Goal: Transaction & Acquisition: Obtain resource

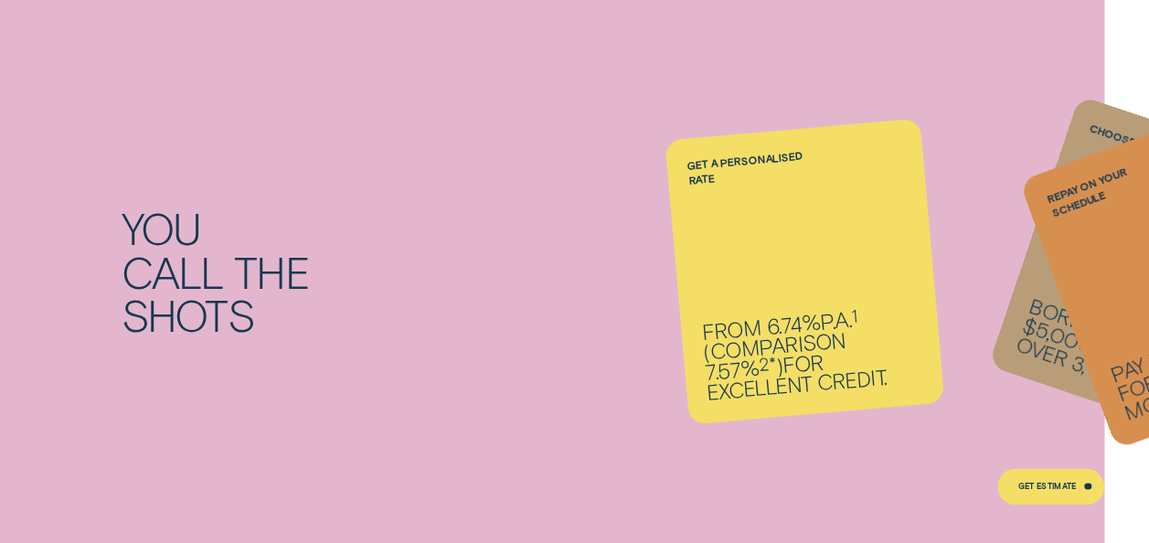
scroll to position [1133, 0]
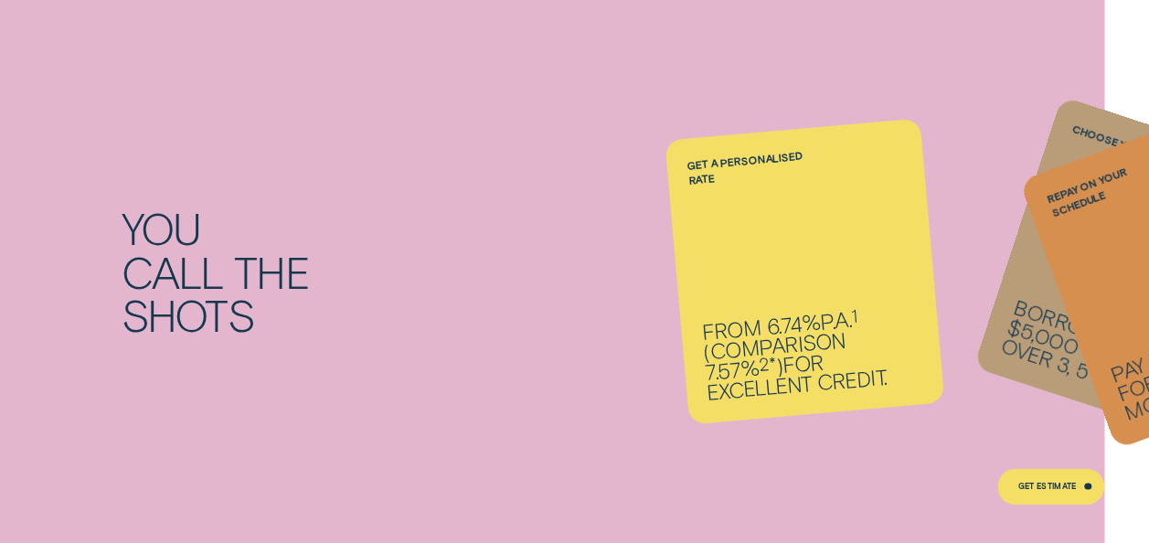
click at [640, 10] on div "You call the shots Get a personalised rate From 6.74% p.a. 1 ( Comparison 7.57%…" at bounding box center [574, 271] width 1149 height 605
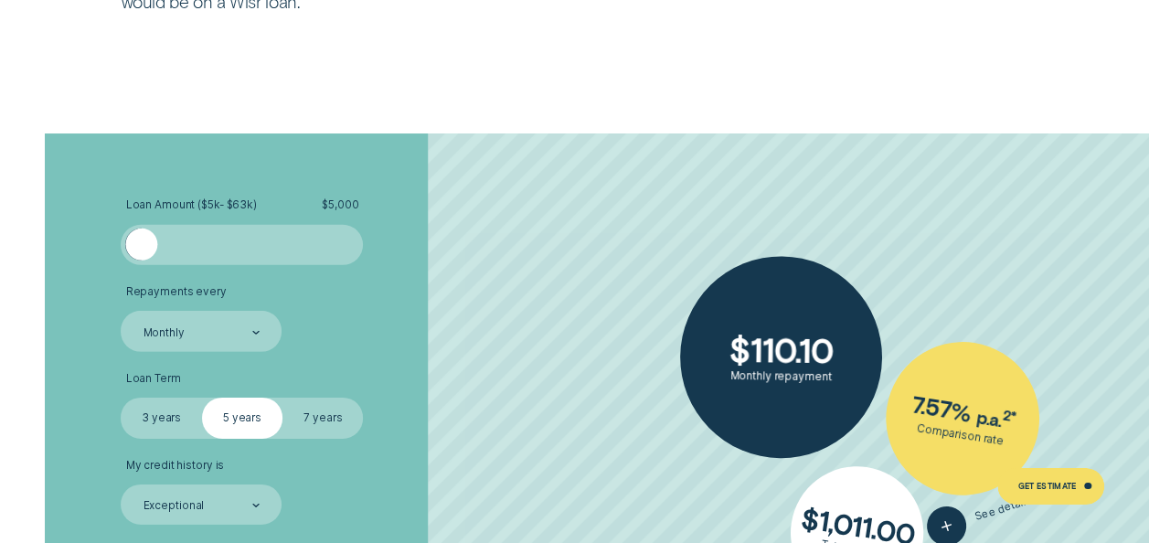
scroll to position [2710, 0]
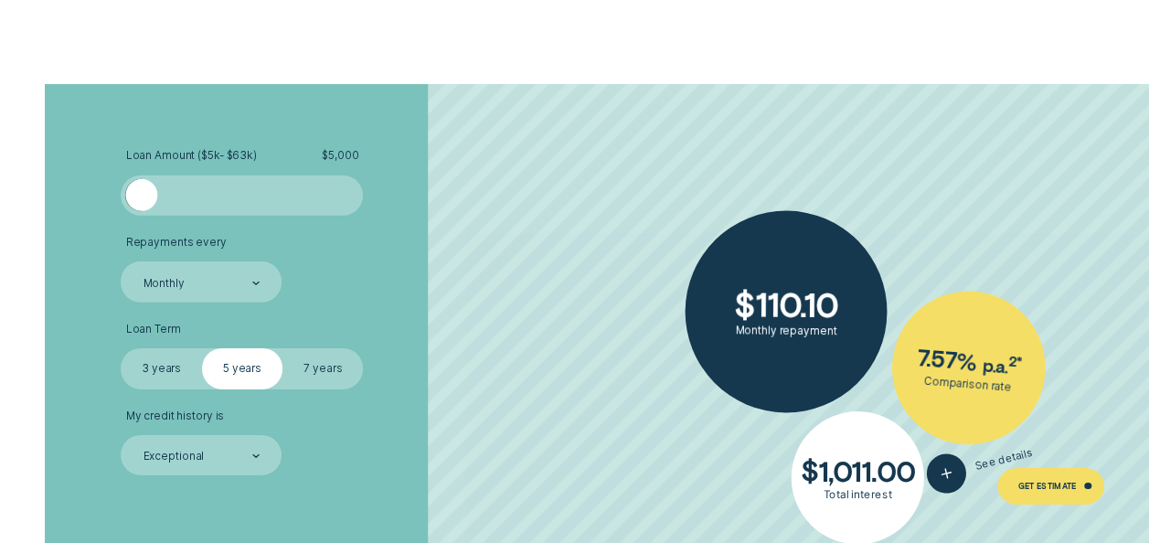
drag, startPoint x: 146, startPoint y: 180, endPoint x: 90, endPoint y: 206, distance: 62.5
click at [90, 206] on div "Loan Amount ( $5k - $63k ) $ 5,000 Repayments every Monthly Loan Term Select Lo…" at bounding box center [574, 365] width 1074 height 563
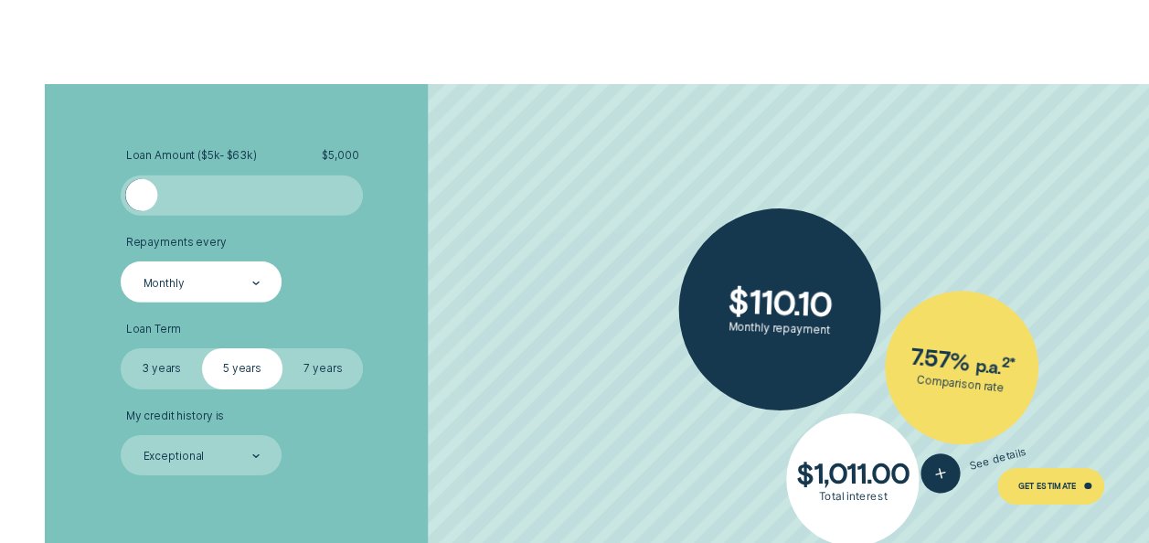
click at [210, 276] on div "Monthly" at bounding box center [201, 283] width 119 height 16
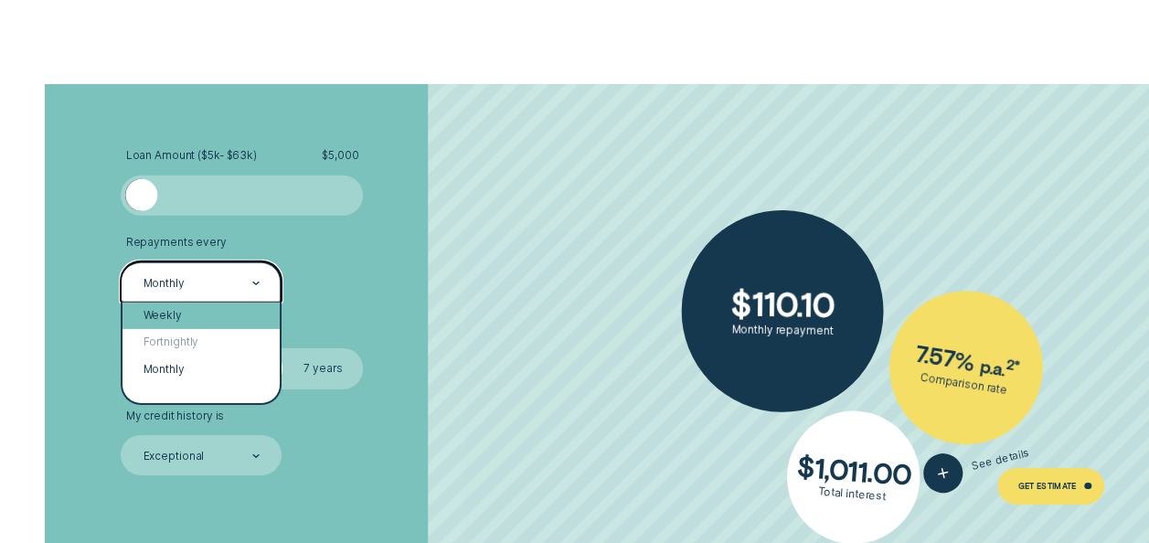
click at [207, 316] on div "Weekly" at bounding box center [200, 315] width 157 height 26
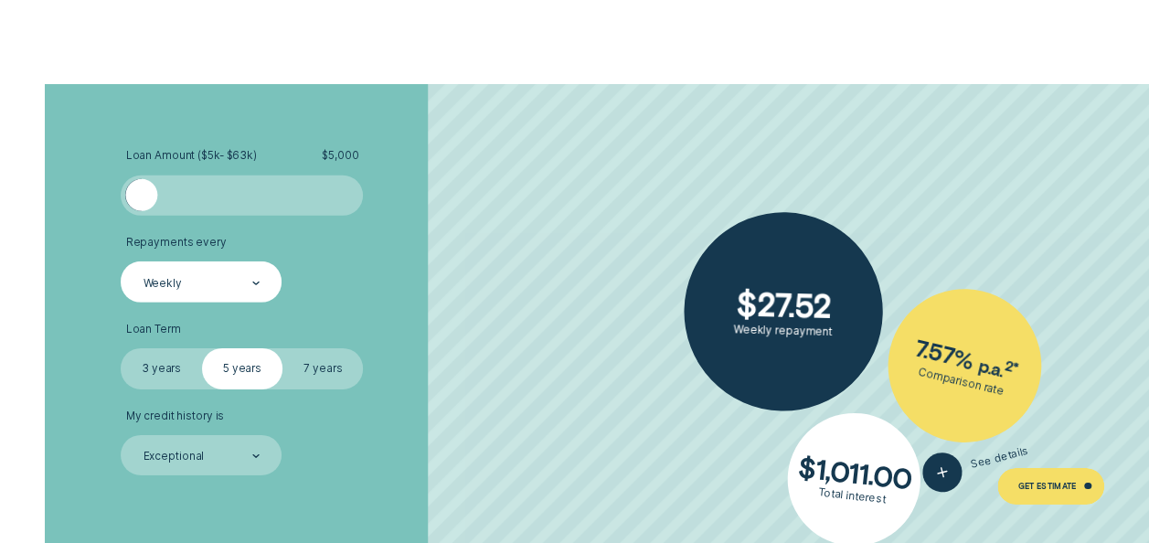
click at [190, 369] on label "3 years" at bounding box center [161, 368] width 80 height 40
click at [121, 348] on input "3 years" at bounding box center [121, 348] width 0 height 0
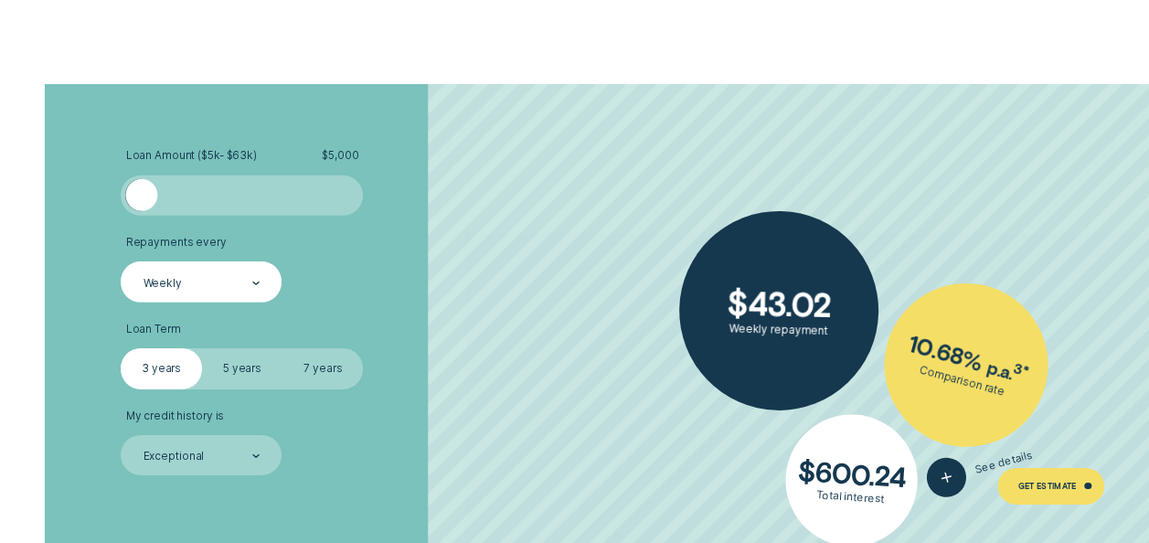
click at [376, 367] on li "Loan Term Select Loan Term 3 years 5 years 7 years" at bounding box center [306, 356] width 370 height 67
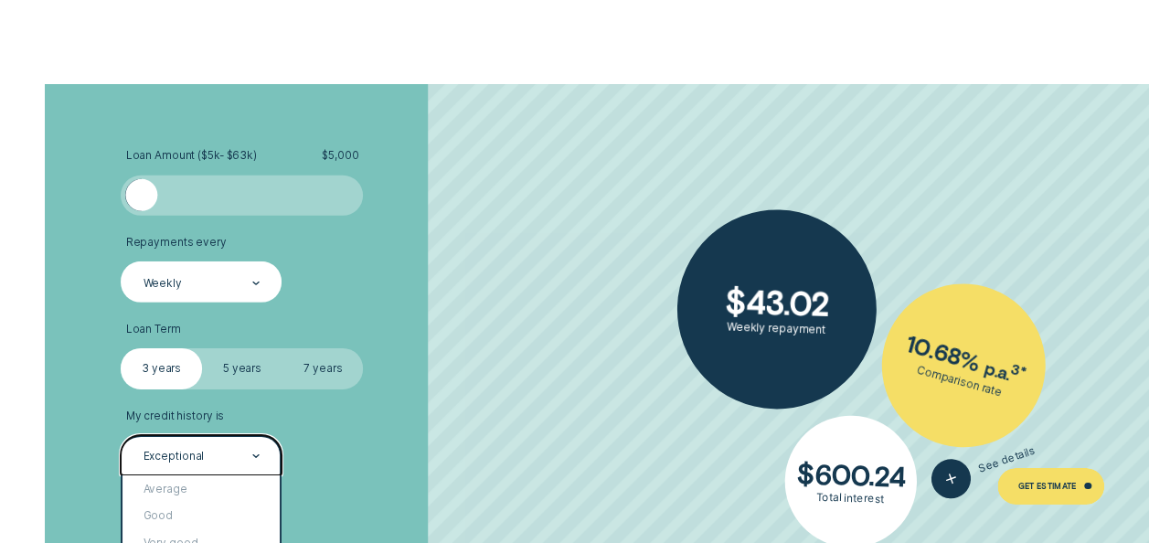
click at [230, 460] on div "Exceptional" at bounding box center [201, 457] width 119 height 16
click at [397, 464] on li "My credit history is option Exceptional selected, 5 of 5. 5 results available. …" at bounding box center [306, 442] width 370 height 67
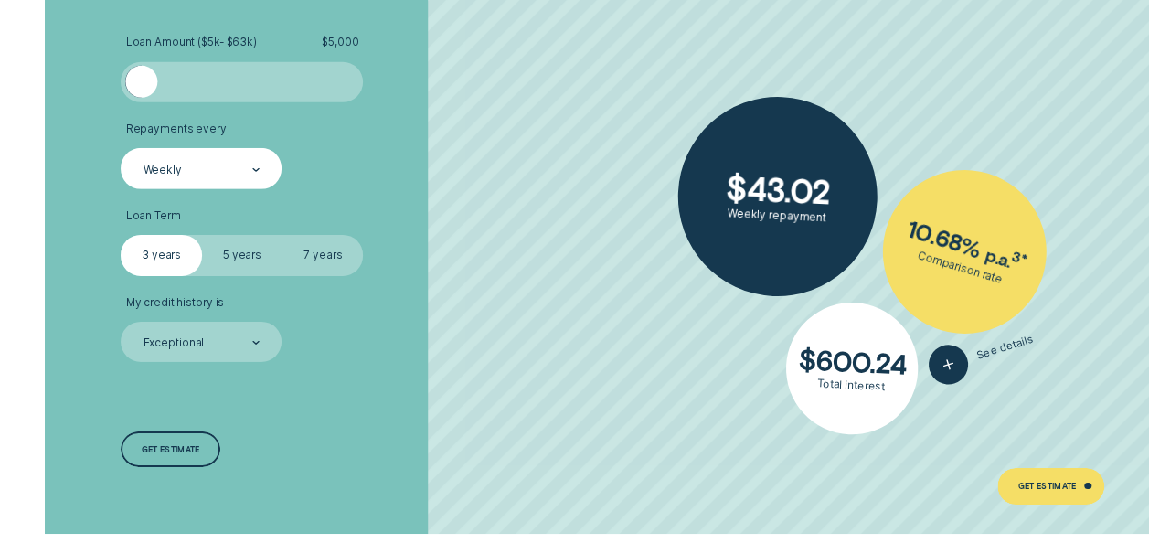
scroll to position [2856, 0]
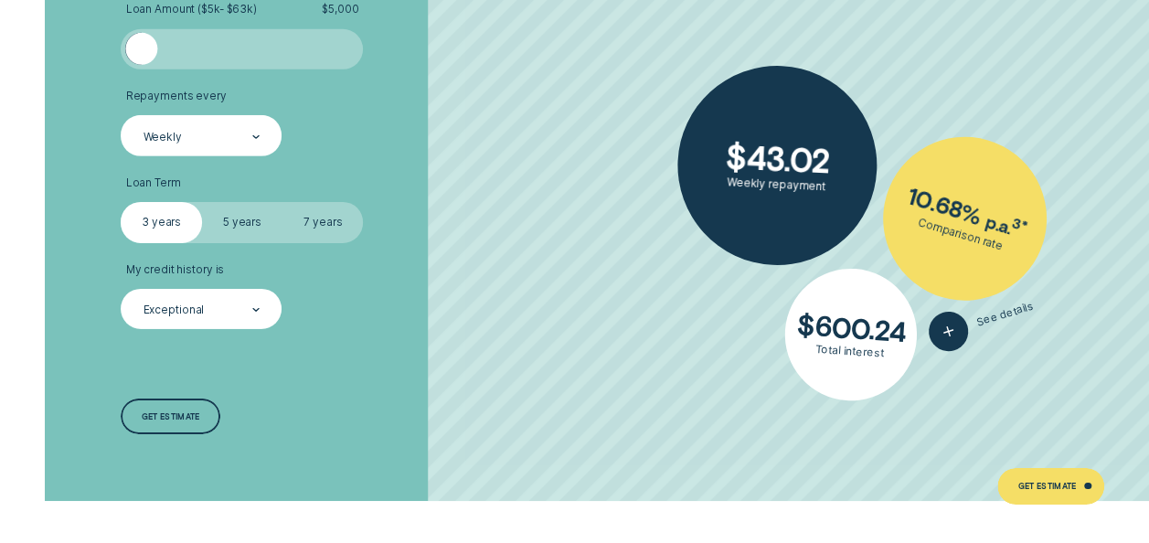
click at [256, 304] on div at bounding box center [255, 310] width 7 height 38
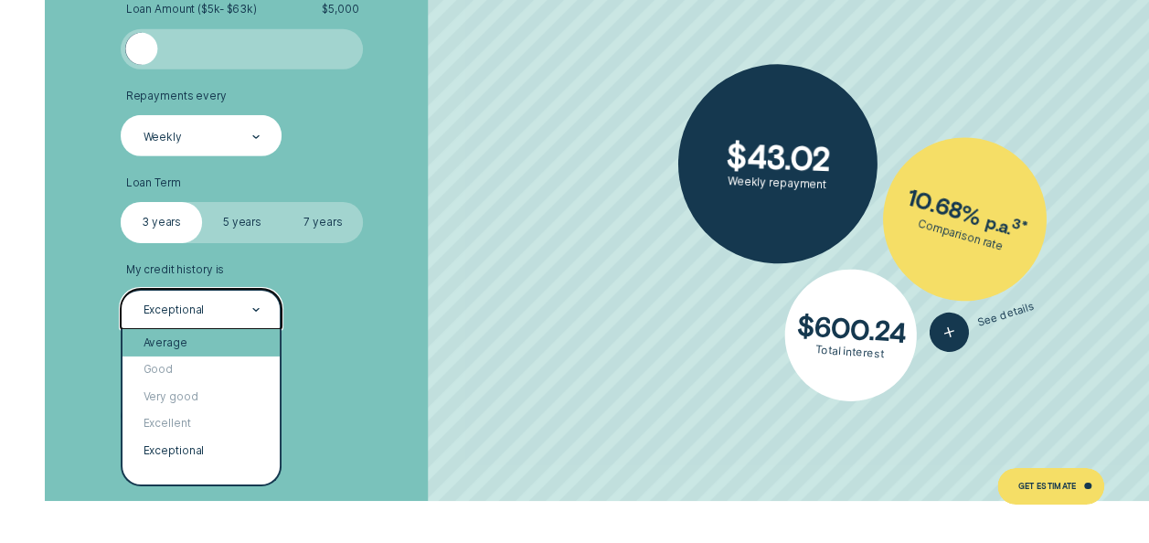
click at [221, 340] on div "Average" at bounding box center [200, 342] width 157 height 26
